Goal: Task Accomplishment & Management: Complete application form

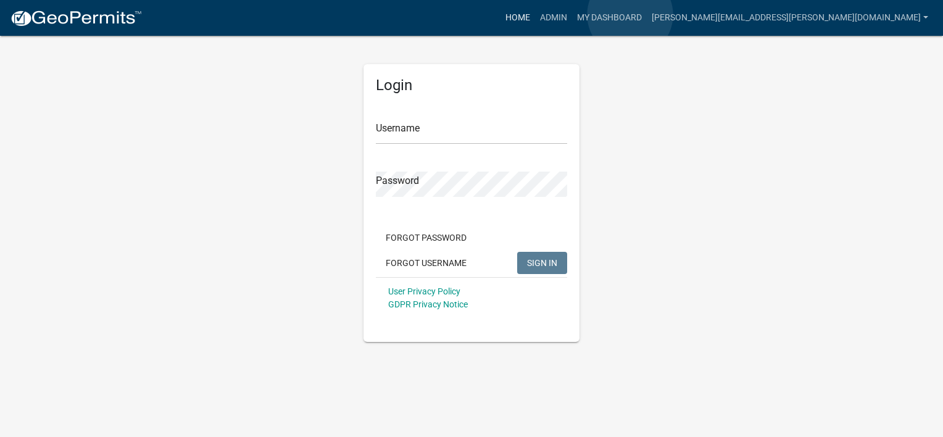
click at [535, 15] on link "Home" at bounding box center [517, 17] width 35 height 23
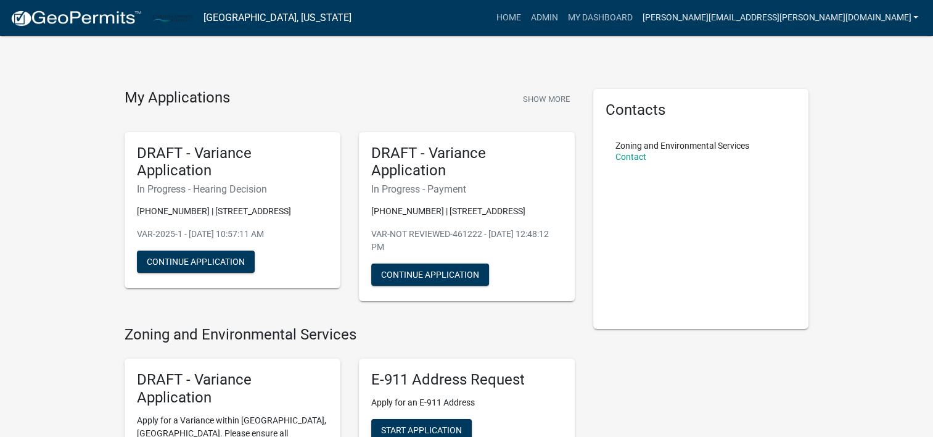
click at [911, 22] on link "[PERSON_NAME][EMAIL_ADDRESS][PERSON_NAME][DOMAIN_NAME]" at bounding box center [780, 17] width 286 height 23
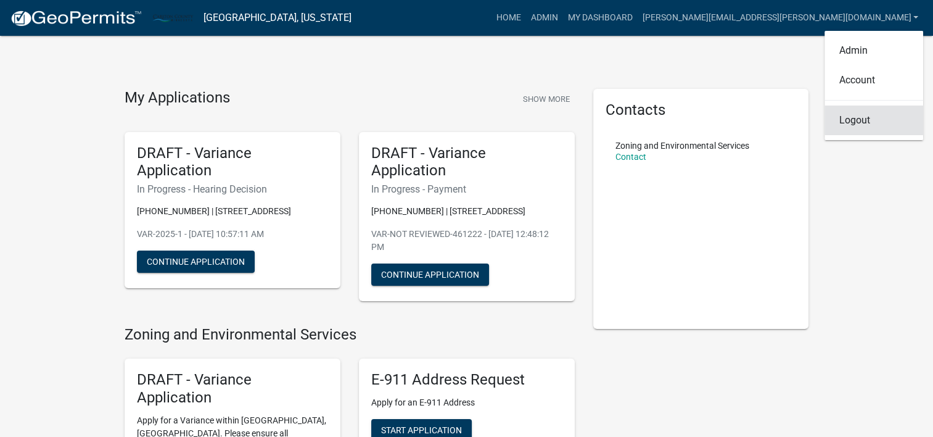
click at [864, 123] on link "Logout" at bounding box center [874, 121] width 99 height 30
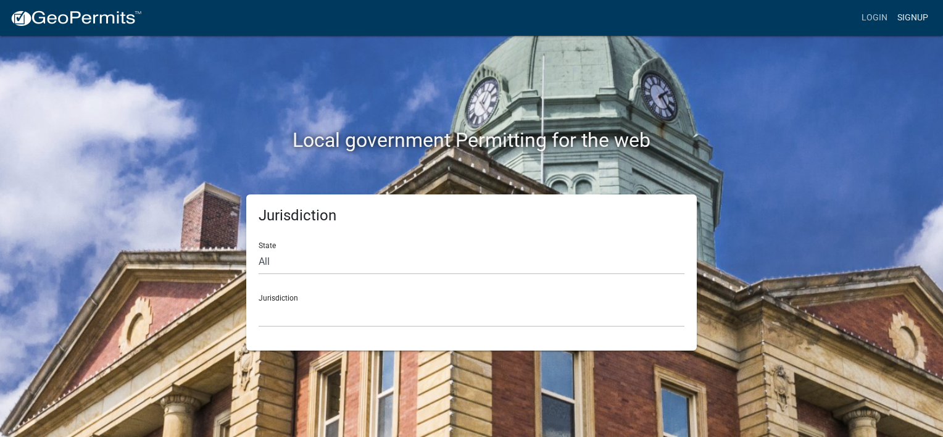
click at [916, 22] on link "Signup" at bounding box center [912, 17] width 41 height 23
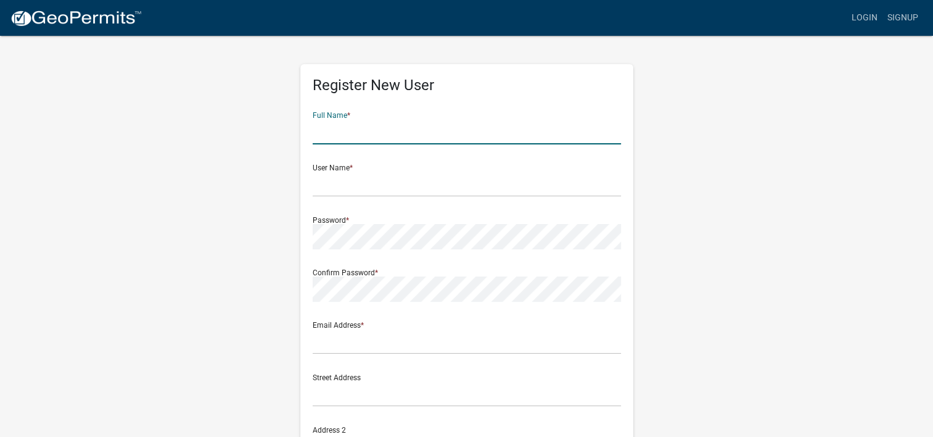
click at [387, 124] on input "text" at bounding box center [467, 131] width 308 height 25
type input "[PERSON_NAME]"
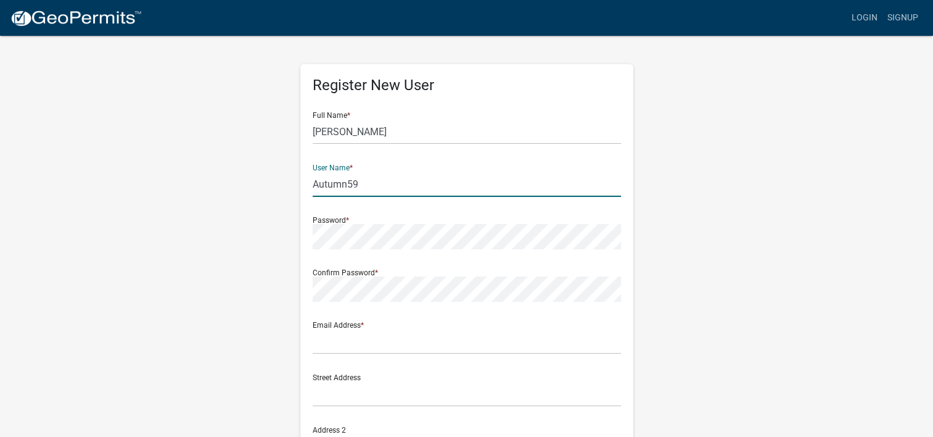
type input "Autumn59"
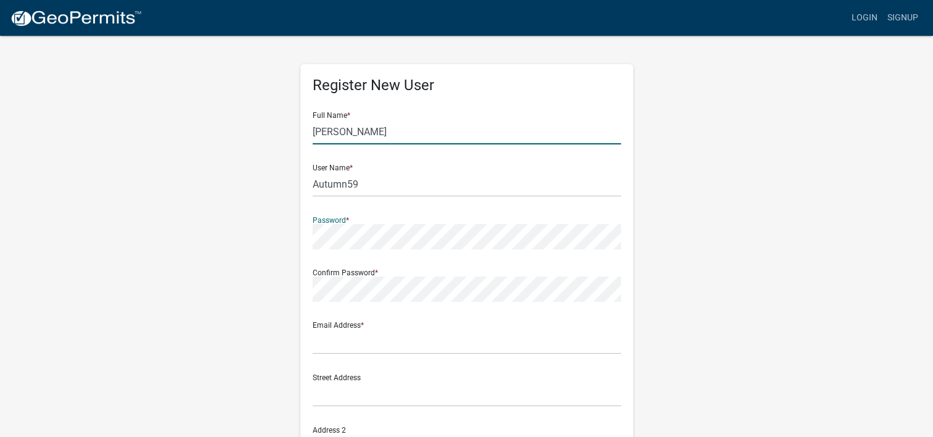
click at [360, 133] on input "[PERSON_NAME]" at bounding box center [467, 131] width 308 height 25
click at [361, 130] on input "[PERSON_NAME]" at bounding box center [467, 131] width 308 height 25
type input "[PERSON_NAME]"
click at [332, 334] on input "text" at bounding box center [467, 341] width 308 height 25
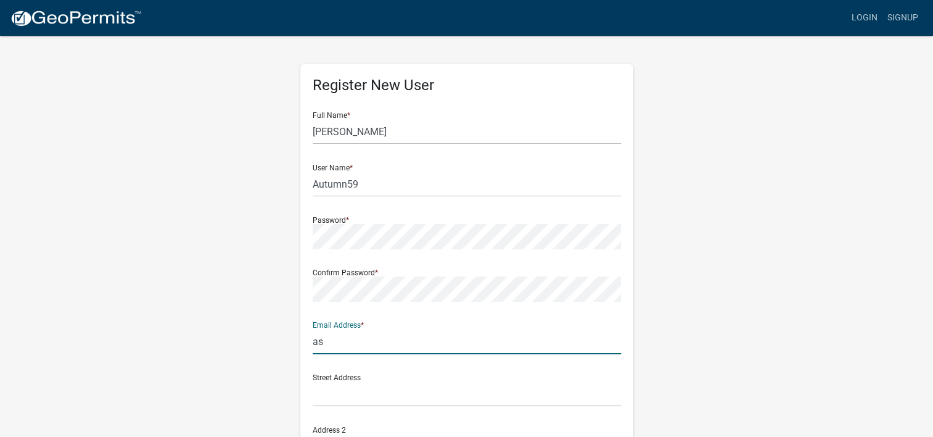
type input "a"
type input "[EMAIL_ADDRESS][DOMAIN_NAME]"
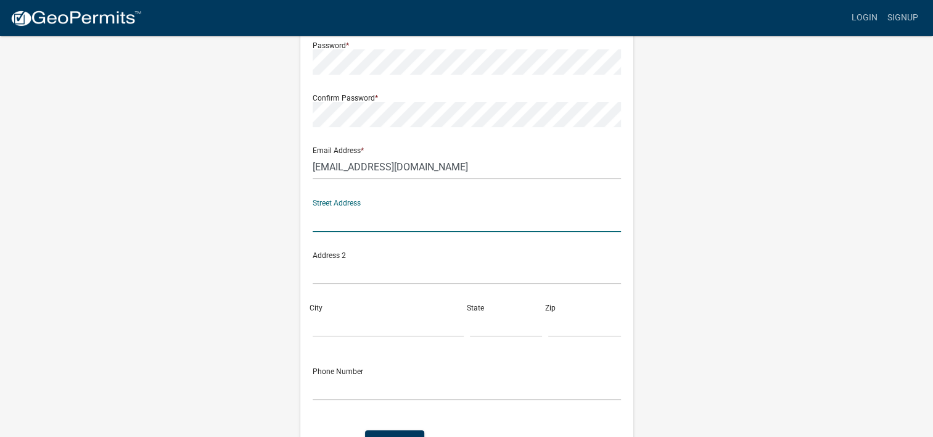
scroll to position [247, 0]
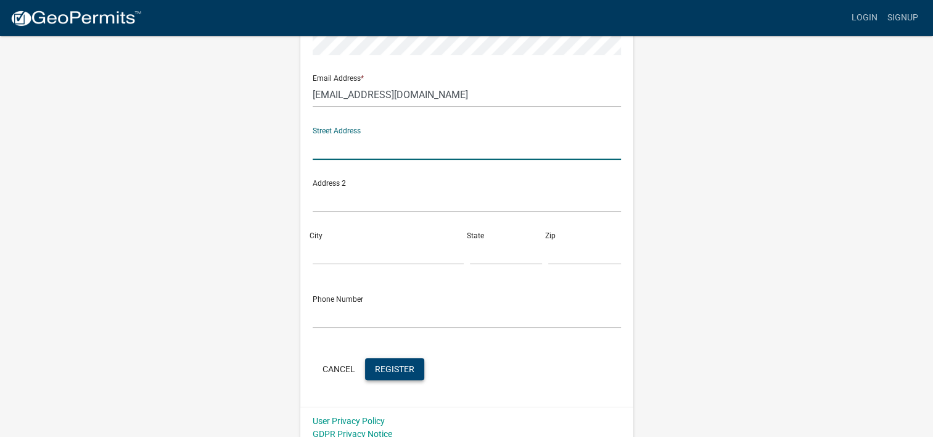
click at [397, 366] on span "Register" at bounding box center [394, 368] width 39 height 10
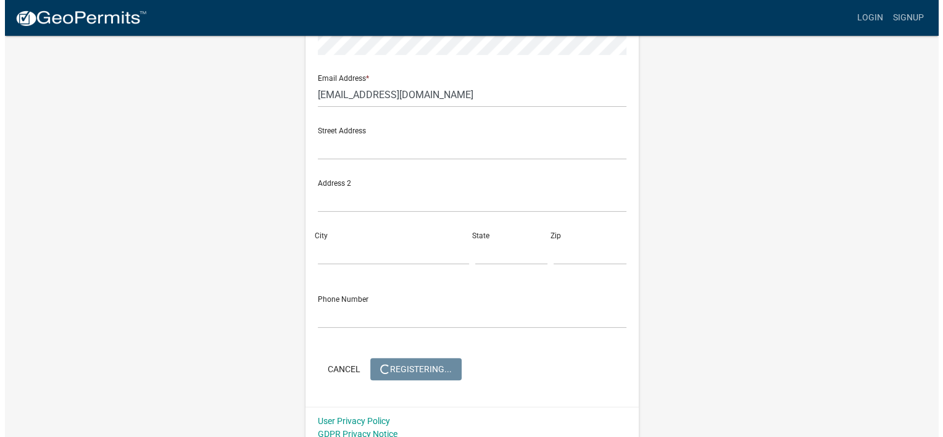
scroll to position [0, 0]
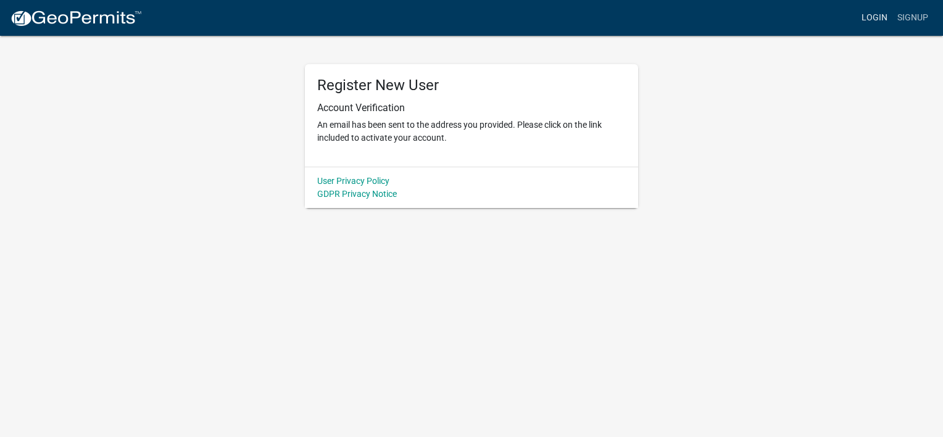
click at [881, 19] on link "Login" at bounding box center [874, 17] width 36 height 23
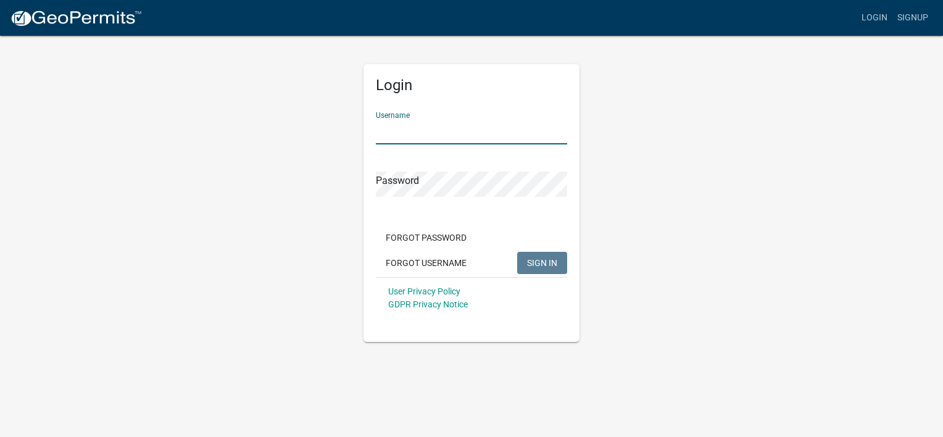
click at [415, 141] on input "Username" at bounding box center [471, 131] width 191 height 25
type input "Autumn59"
click at [546, 262] on span "SIGN IN" at bounding box center [542, 262] width 30 height 10
